Goal: Navigation & Orientation: Find specific page/section

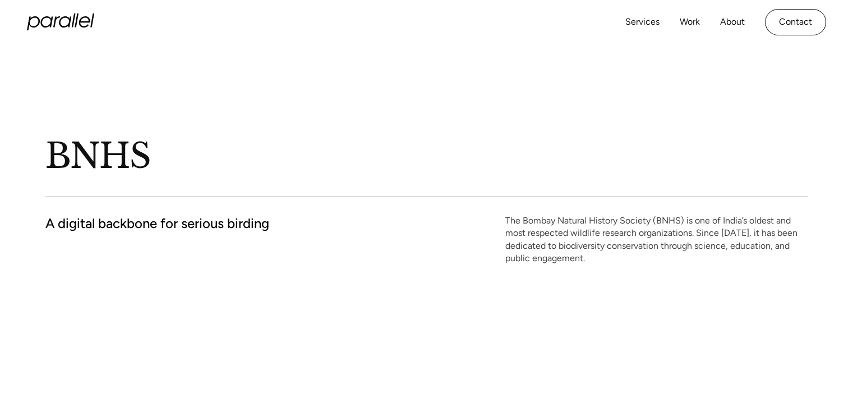
click at [54, 21] on icon "home" at bounding box center [56, 21] width 7 height 11
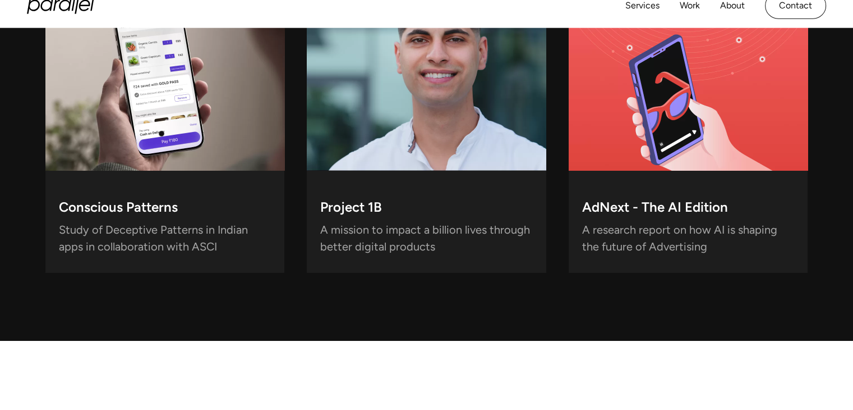
scroll to position [3465, 0]
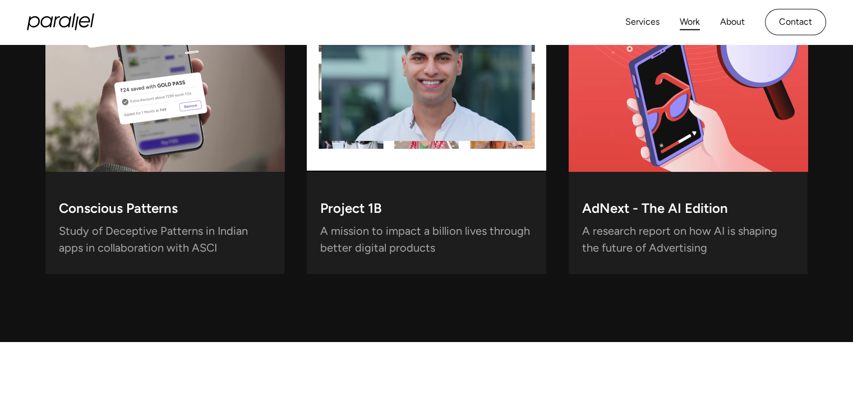
click at [697, 28] on link "Work" at bounding box center [690, 22] width 20 height 16
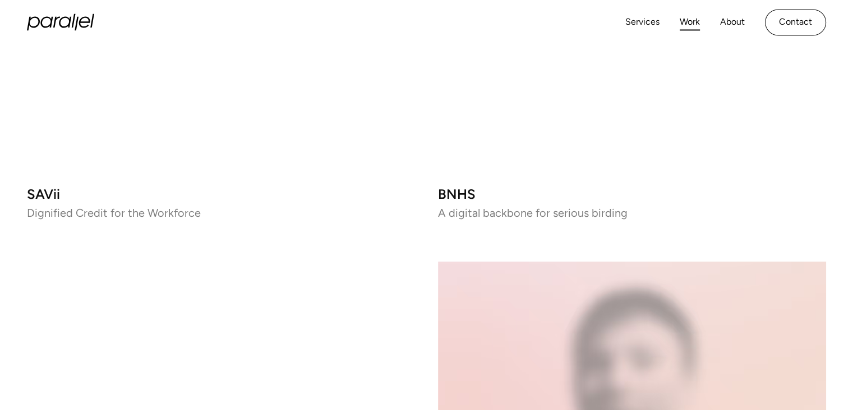
scroll to position [1910, 0]
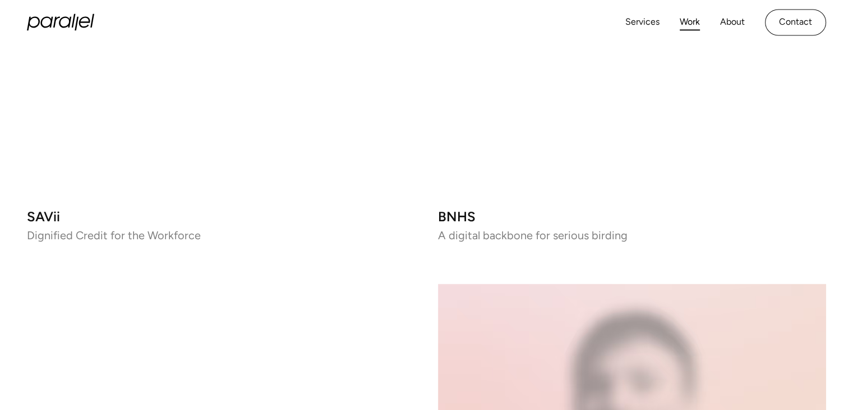
click at [475, 187] on video at bounding box center [632, 4] width 389 height 389
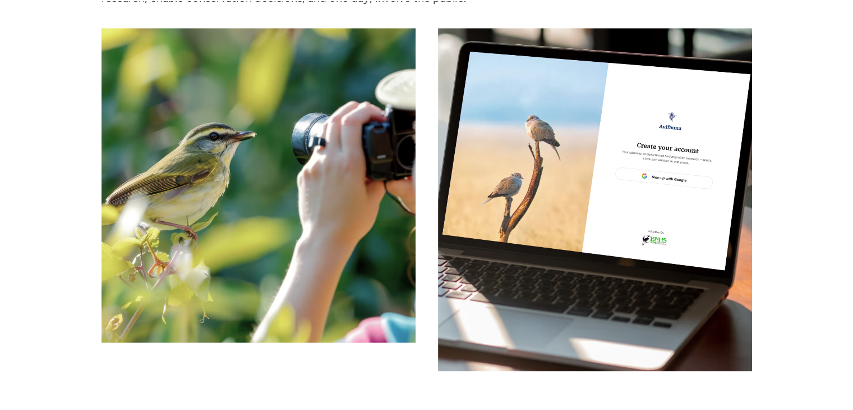
scroll to position [1113, 0]
